Goal: Task Accomplishment & Management: Manage account settings

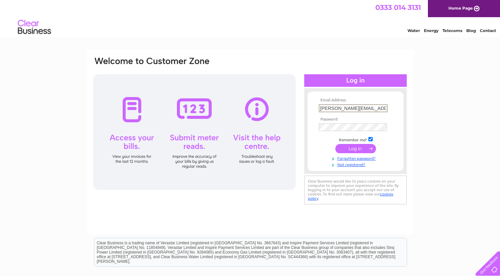
type input "michael@willowscoffeeshop.co.uk"
click at [355, 148] on input "submit" at bounding box center [355, 148] width 41 height 9
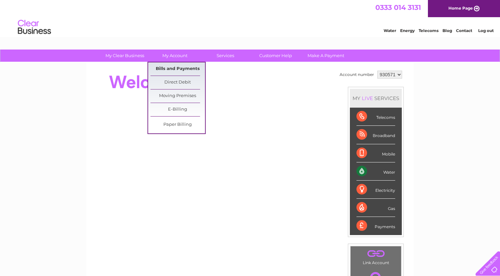
click at [164, 68] on link "Bills and Payments" at bounding box center [177, 68] width 55 height 13
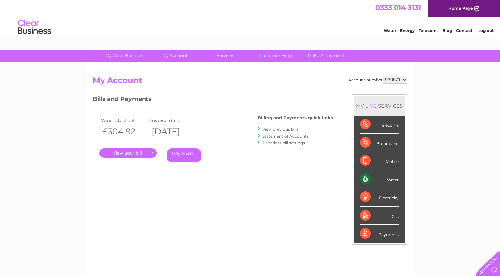
click at [273, 128] on link "View previous bills" at bounding box center [280, 129] width 36 height 5
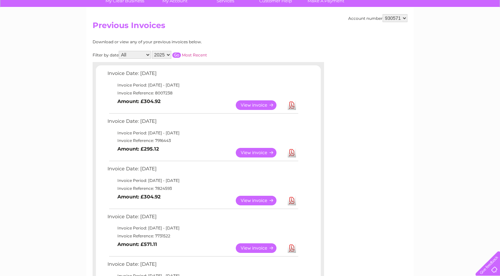
scroll to position [56, 0]
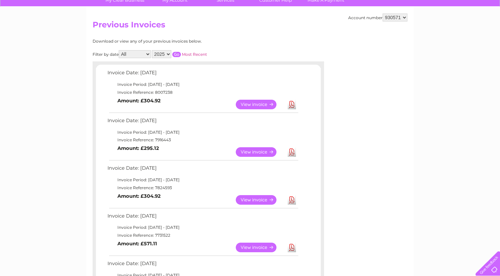
click at [250, 100] on link "View" at bounding box center [260, 105] width 49 height 10
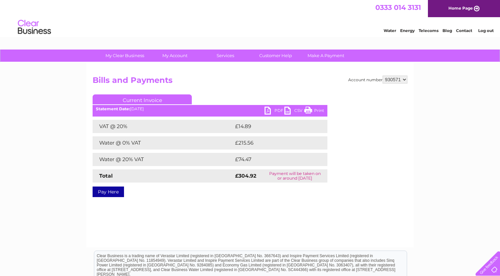
click at [275, 111] on link "PDF" at bounding box center [274, 112] width 20 height 10
click at [170, 27] on div "Water Energy Telecoms Blog Contact Log out" at bounding box center [250, 27] width 500 height 21
click at [304, 62] on div "My Clear Business Login Details My Details My Preferences Link Account My Accou…" at bounding box center [250, 56] width 500 height 13
click at [333, 87] on h2 "Bills and Payments" at bounding box center [250, 82] width 315 height 13
